Goal: Navigation & Orientation: Find specific page/section

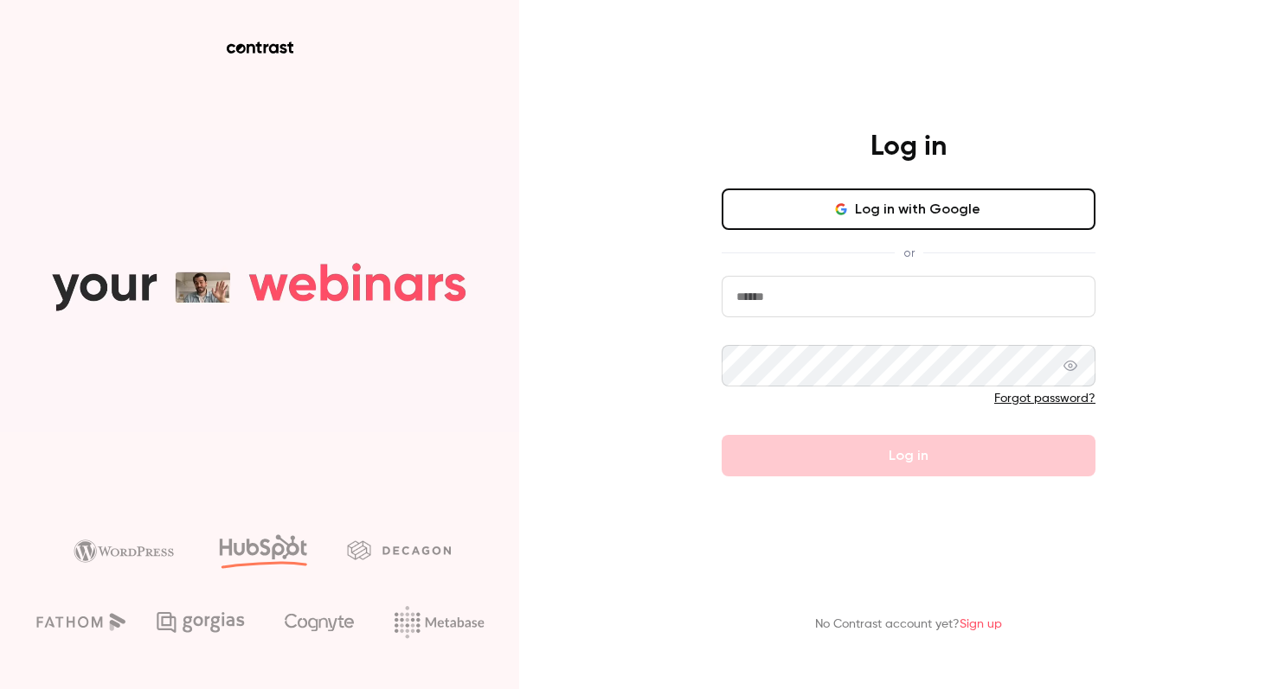
click at [877, 220] on button "Log in with Google" at bounding box center [908, 210] width 374 height 42
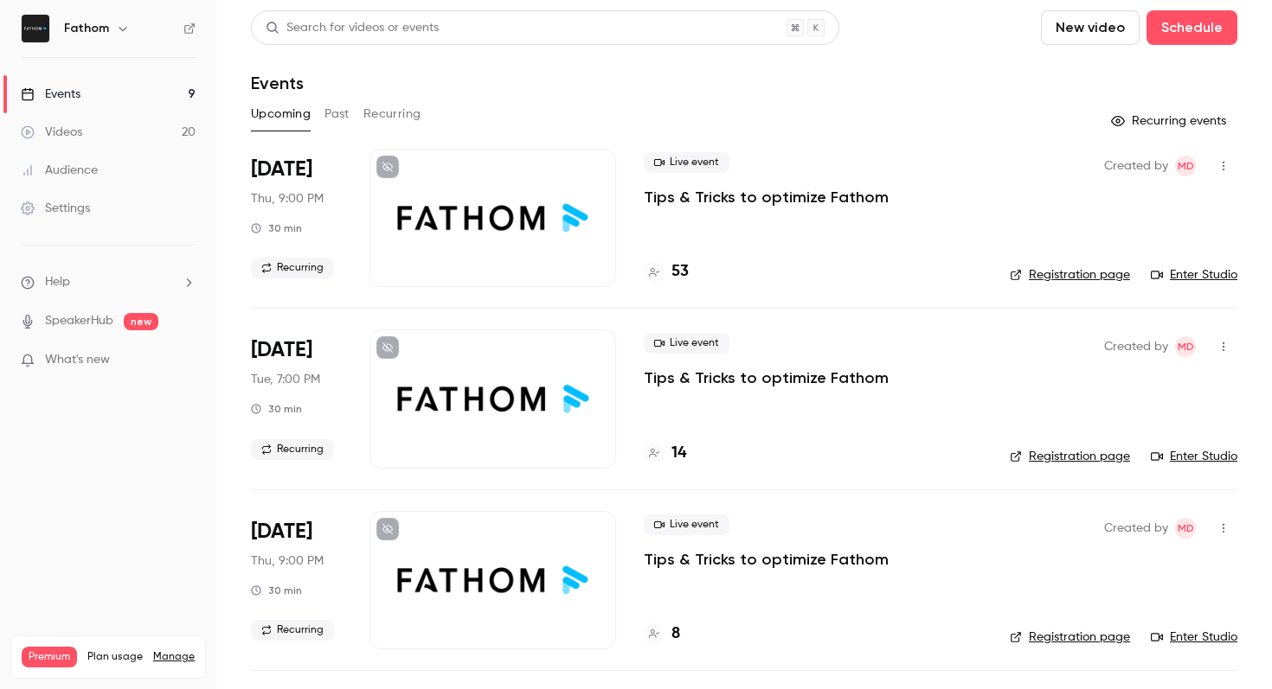
click at [119, 27] on icon "button" at bounding box center [123, 29] width 8 height 4
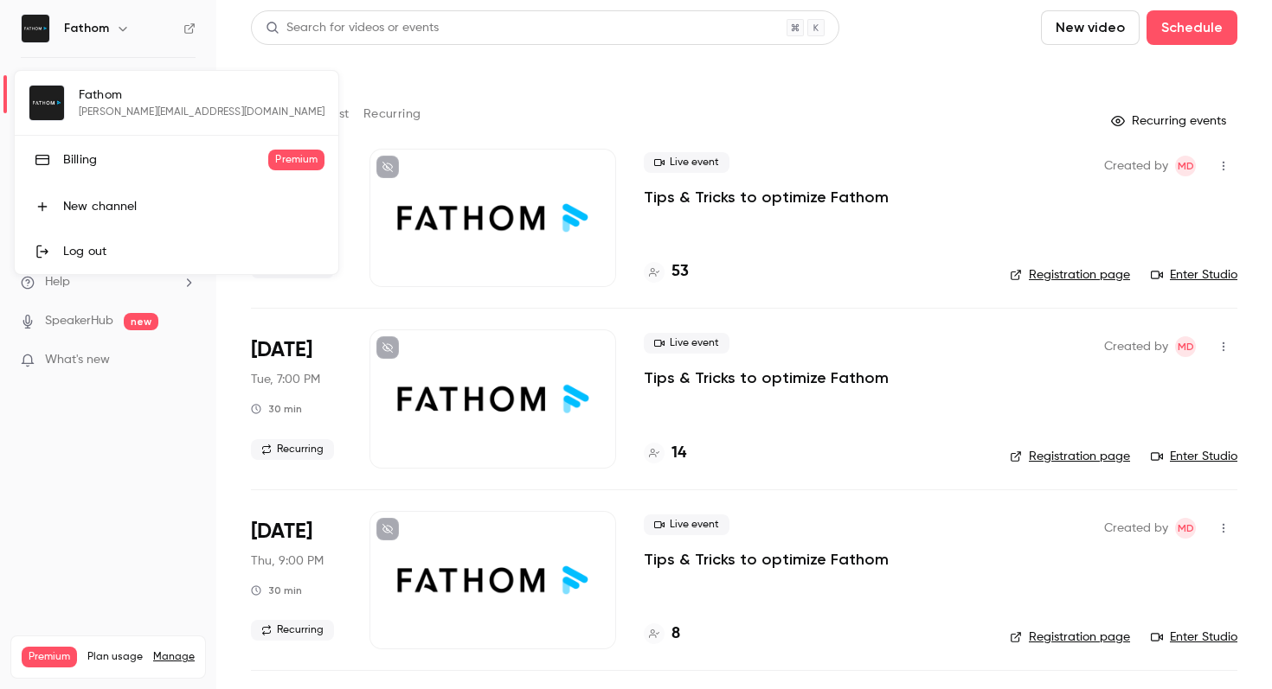
click at [247, 22] on div at bounding box center [636, 344] width 1272 height 689
